Goal: Information Seeking & Learning: Learn about a topic

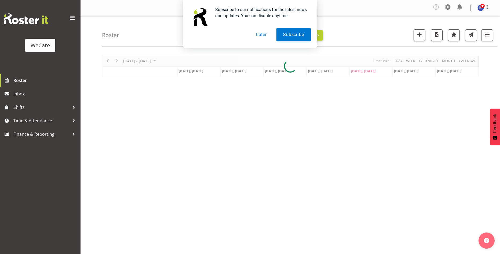
click at [263, 31] on button "Later" at bounding box center [262, 34] width 24 height 13
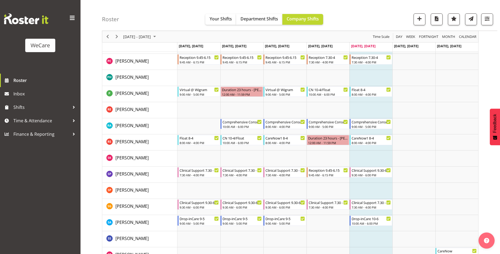
scroll to position [2511, 0]
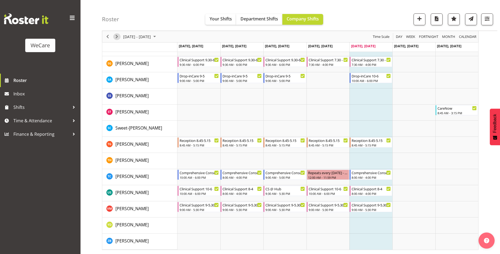
click at [119, 37] on span "Next" at bounding box center [117, 36] width 6 height 7
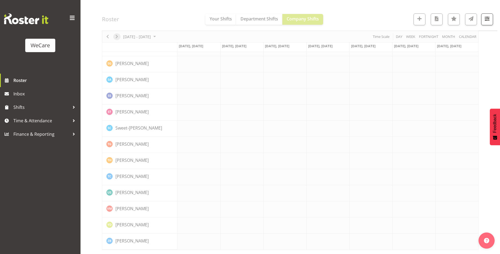
scroll to position [2180, 0]
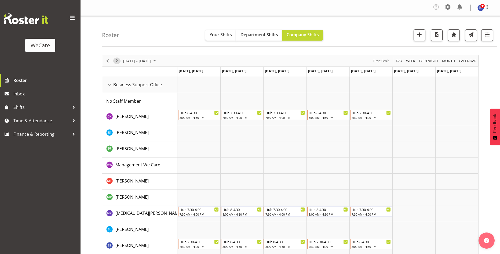
click at [115, 60] on span "Next" at bounding box center [117, 60] width 6 height 7
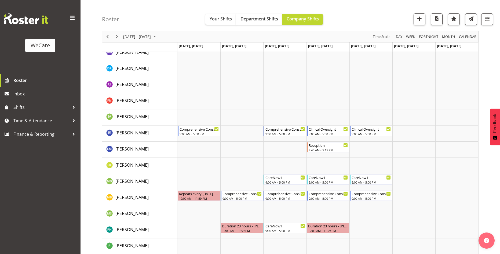
scroll to position [777, 0]
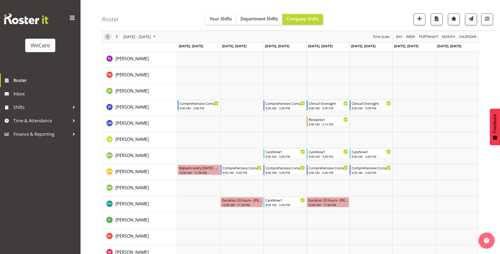
click at [107, 37] on span "Previous" at bounding box center [107, 36] width 6 height 7
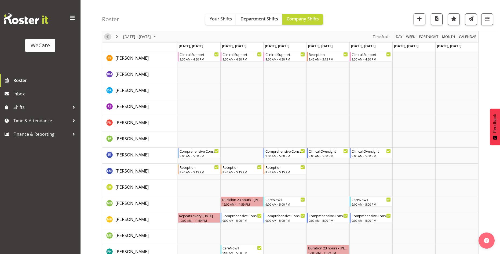
scroll to position [793, 0]
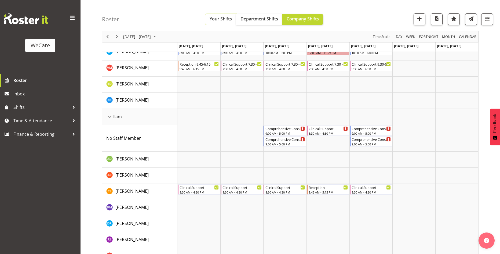
click at [222, 16] on span "Your Shifts" at bounding box center [221, 19] width 22 height 6
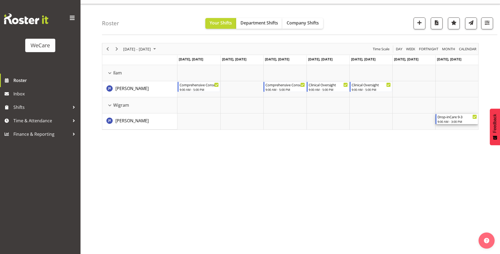
click at [449, 119] on div "Drop-inCare 9-3" at bounding box center [457, 116] width 39 height 5
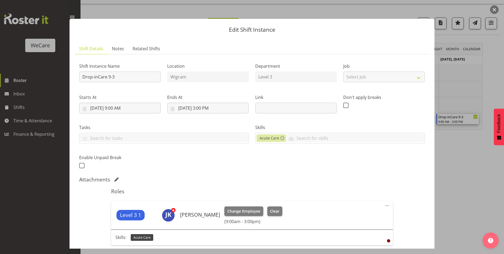
click at [457, 197] on div at bounding box center [252, 127] width 504 height 254
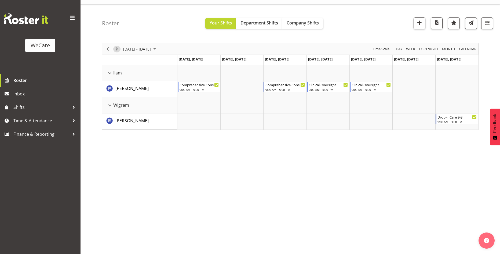
click at [118, 49] on span "Next" at bounding box center [117, 49] width 6 height 7
drag, startPoint x: 270, startPoint y: 22, endPoint x: 275, endPoint y: 21, distance: 5.4
click at [270, 22] on span "Department Shifts" at bounding box center [260, 23] width 38 height 6
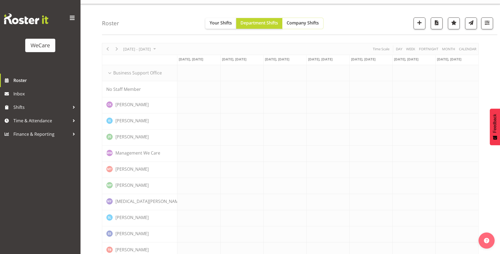
click at [301, 21] on span "Company Shifts" at bounding box center [303, 23] width 32 height 6
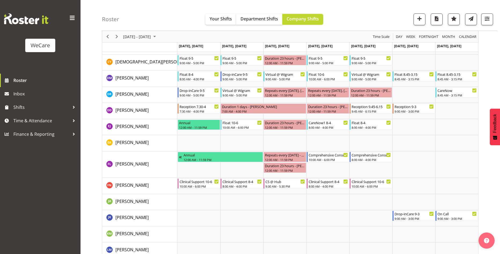
scroll to position [2373, 0]
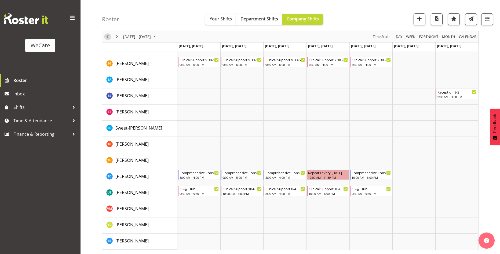
click at [106, 38] on span "Previous" at bounding box center [107, 36] width 6 height 7
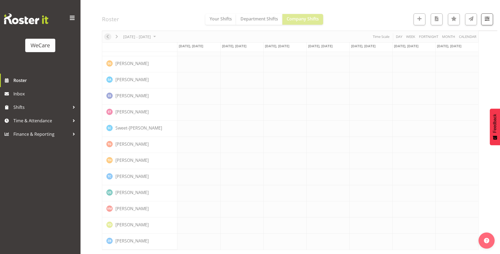
scroll to position [2180, 0]
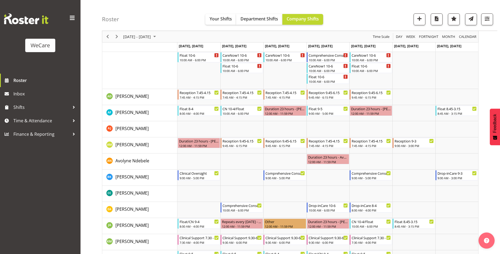
scroll to position [293, 0]
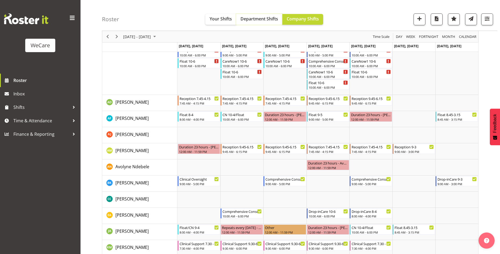
click at [253, 16] on span "Department Shifts" at bounding box center [260, 19] width 38 height 6
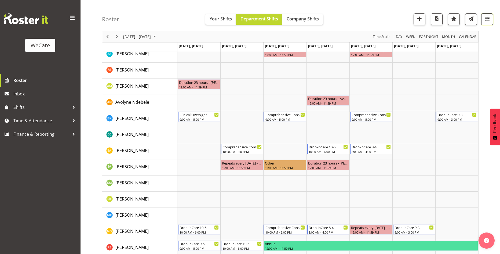
click at [482, 18] on button "button" at bounding box center [488, 19] width 12 height 12
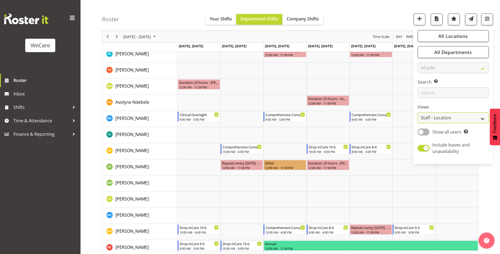
click at [445, 120] on select "Staff Role Shift - Horizontal Shift - Vertical Staff - Location" at bounding box center [453, 117] width 71 height 11
select select "staff"
click at [418, 112] on select "Staff Role Shift - Horizontal Shift - Vertical Staff - Location" at bounding box center [453, 117] width 71 height 11
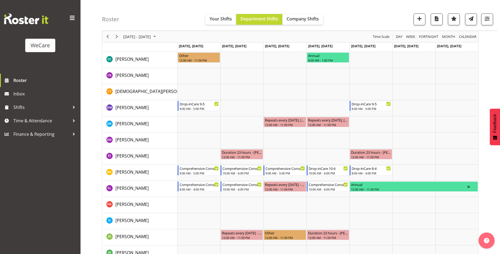
scroll to position [368, 0]
